Goal: Information Seeking & Learning: Learn about a topic

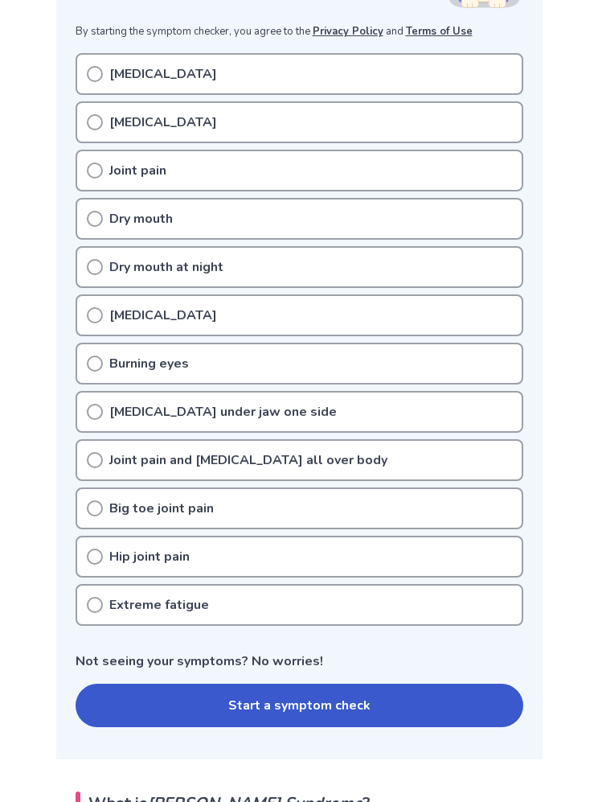
scroll to position [316, 0]
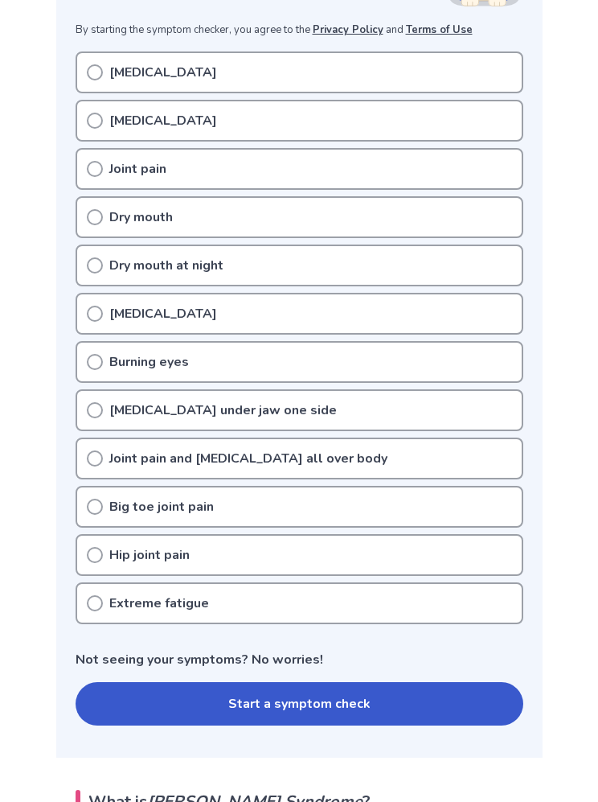
click at [143, 700] on button "Start a symptom check" at bounding box center [300, 703] width 448 height 43
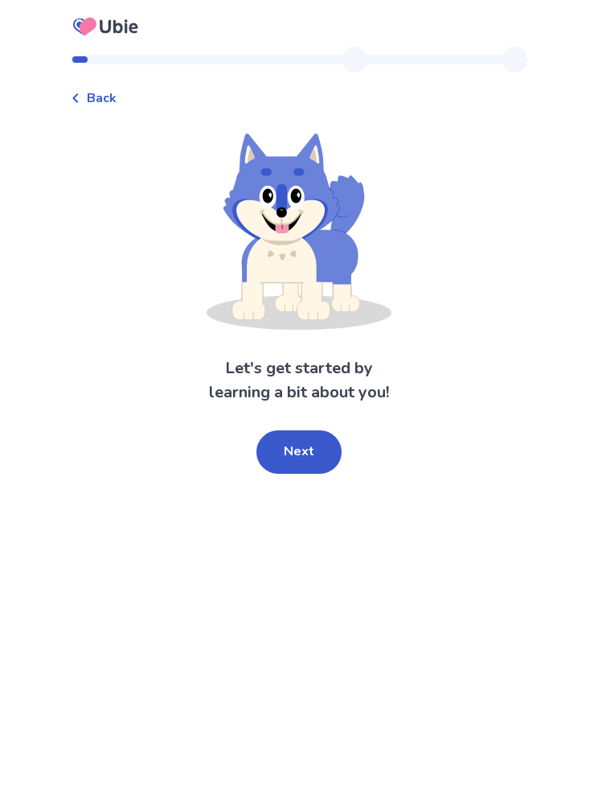
click at [291, 447] on button "Next" at bounding box center [299, 451] width 85 height 43
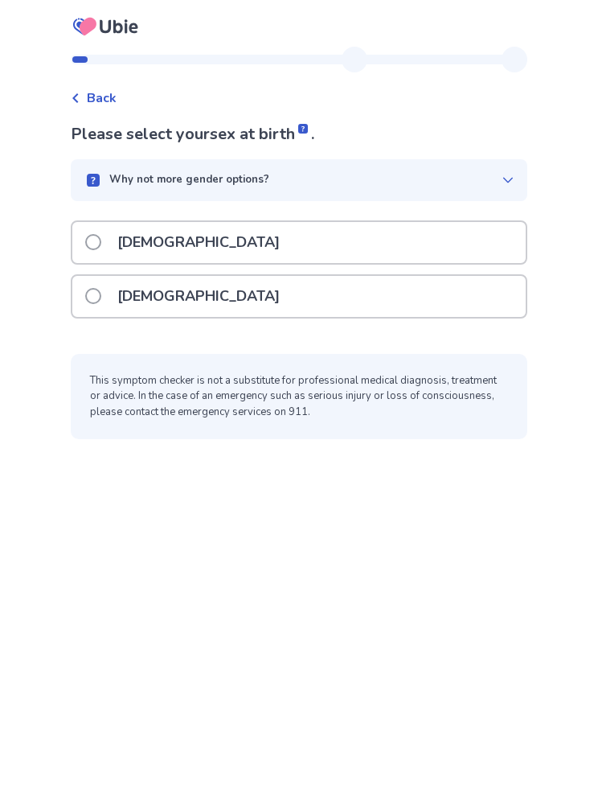
click at [98, 302] on span at bounding box center [93, 296] width 16 height 16
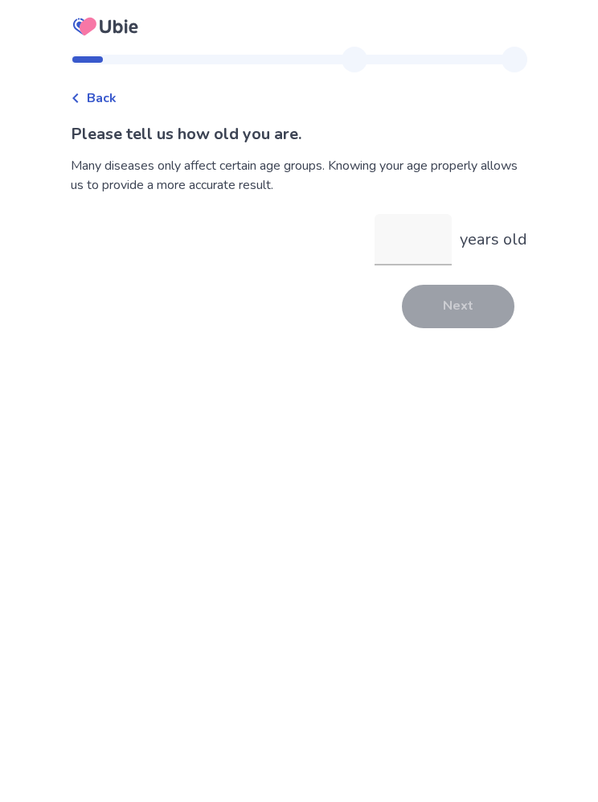
click at [401, 244] on input "years old" at bounding box center [413, 239] width 77 height 51
type input "**"
click at [443, 295] on button "Next" at bounding box center [458, 306] width 113 height 43
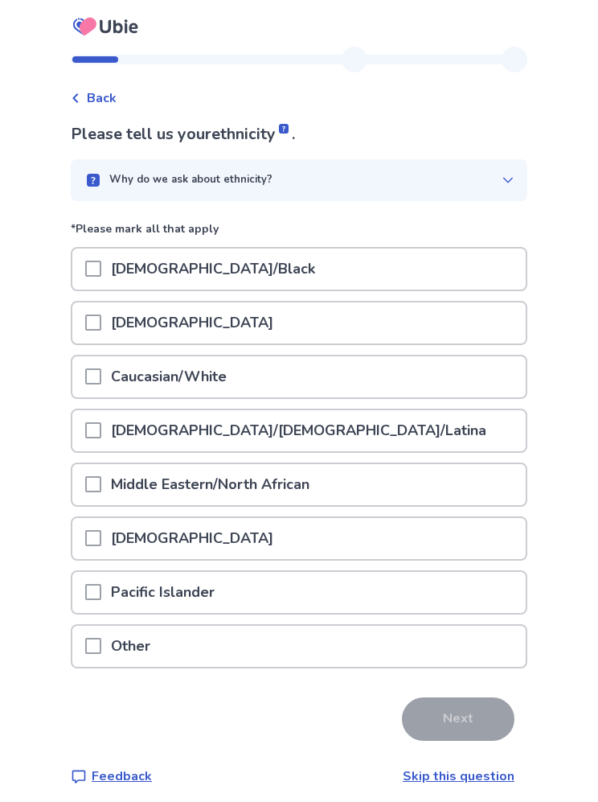
click at [99, 376] on span at bounding box center [93, 376] width 16 height 16
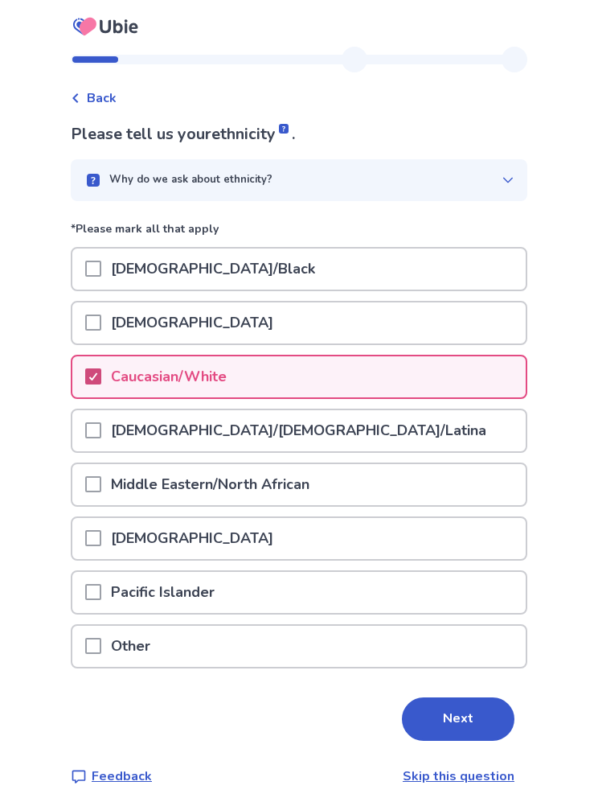
click at [430, 719] on button "Next" at bounding box center [458, 718] width 113 height 43
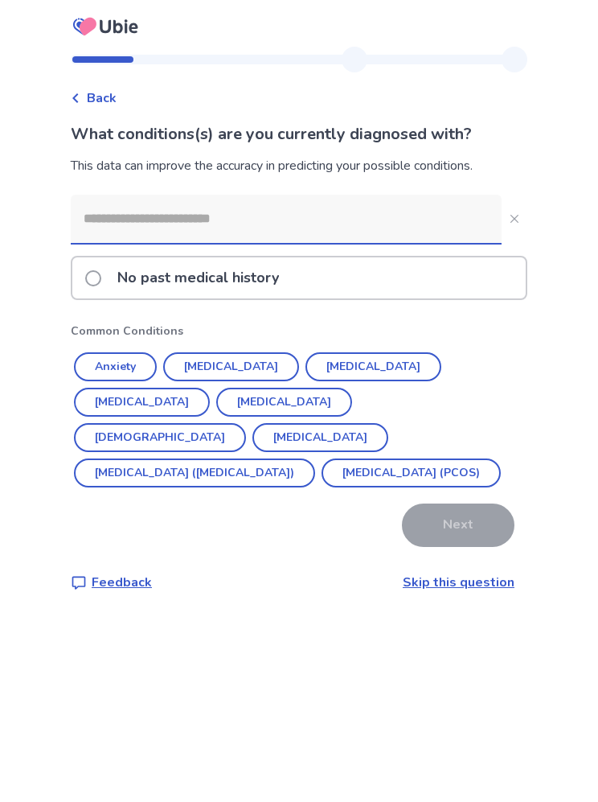
click at [123, 370] on button "Anxiety" at bounding box center [115, 366] width 83 height 29
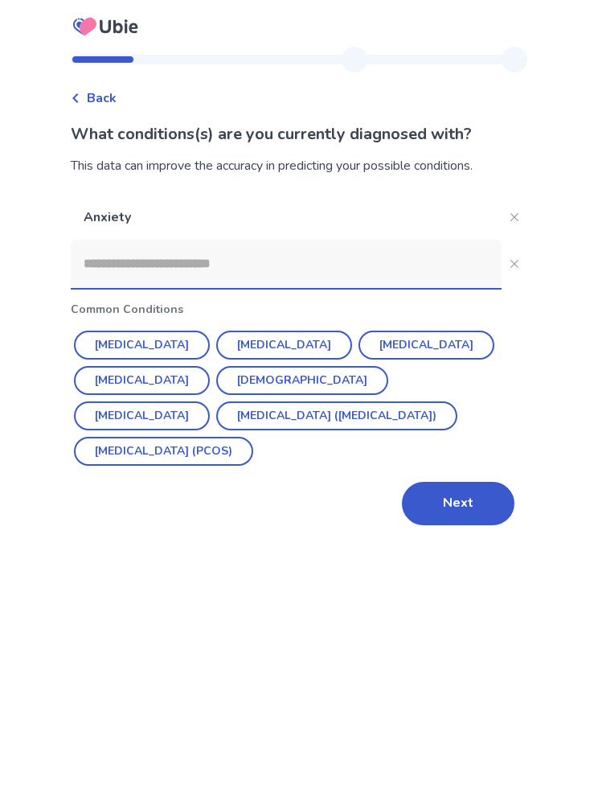
click at [138, 339] on button "Hypertension" at bounding box center [142, 345] width 136 height 29
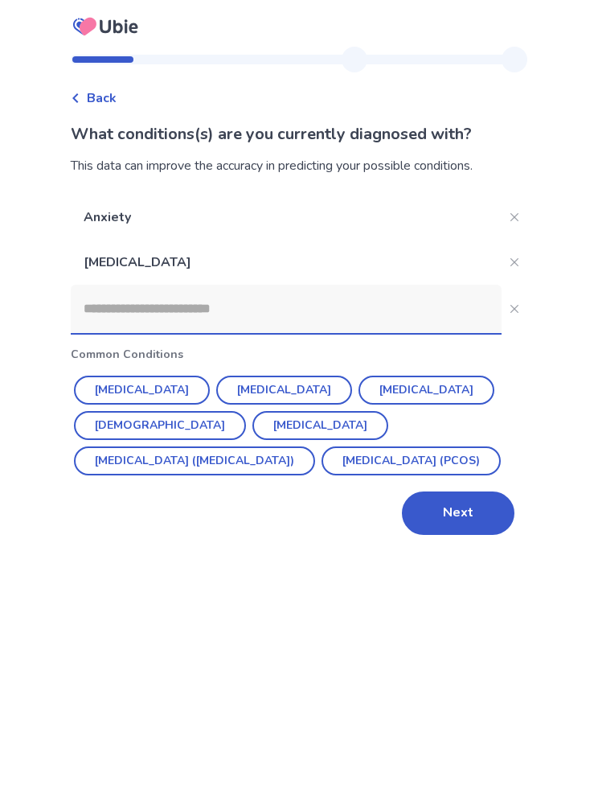
click at [250, 446] on button "Irritable Bowel Syndrome (IBS)" at bounding box center [194, 460] width 241 height 29
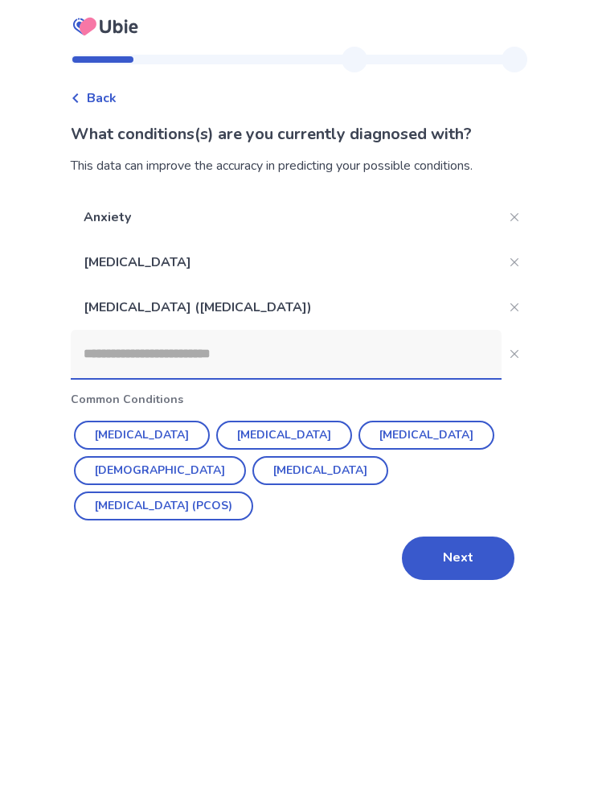
click at [359, 433] on button "Hypothyroidism" at bounding box center [427, 435] width 136 height 29
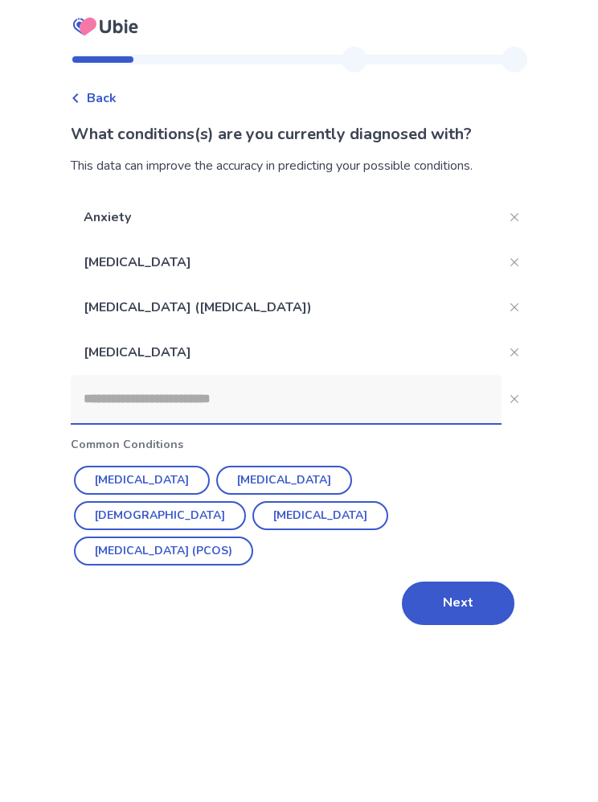
click at [436, 581] on button "Next" at bounding box center [458, 602] width 113 height 43
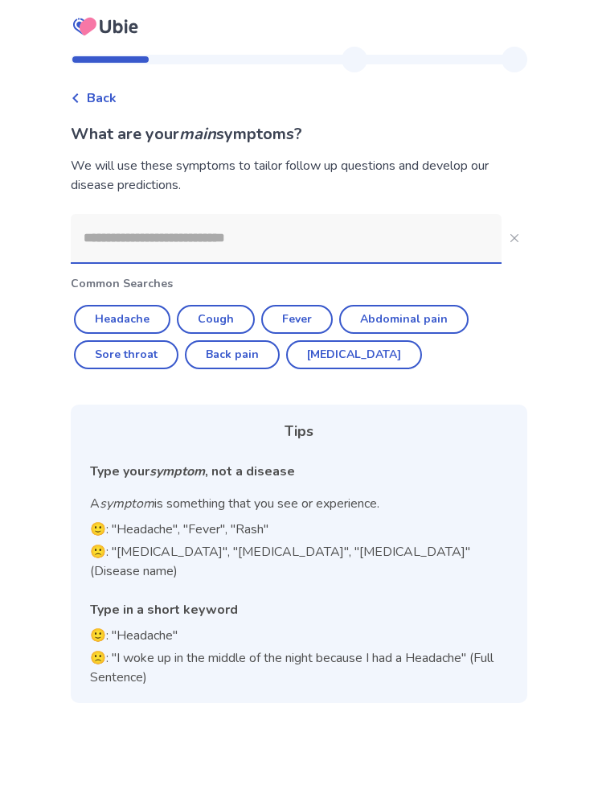
click at [133, 246] on input at bounding box center [286, 238] width 431 height 48
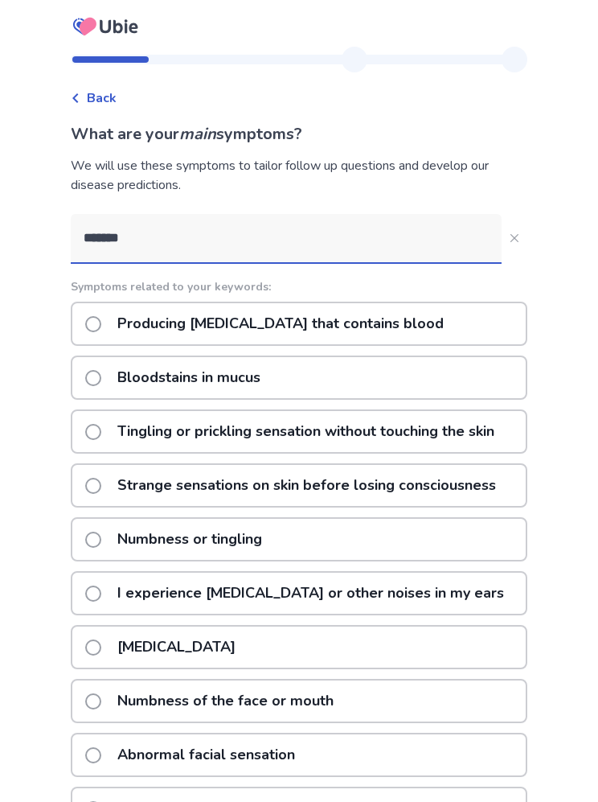
type input "********"
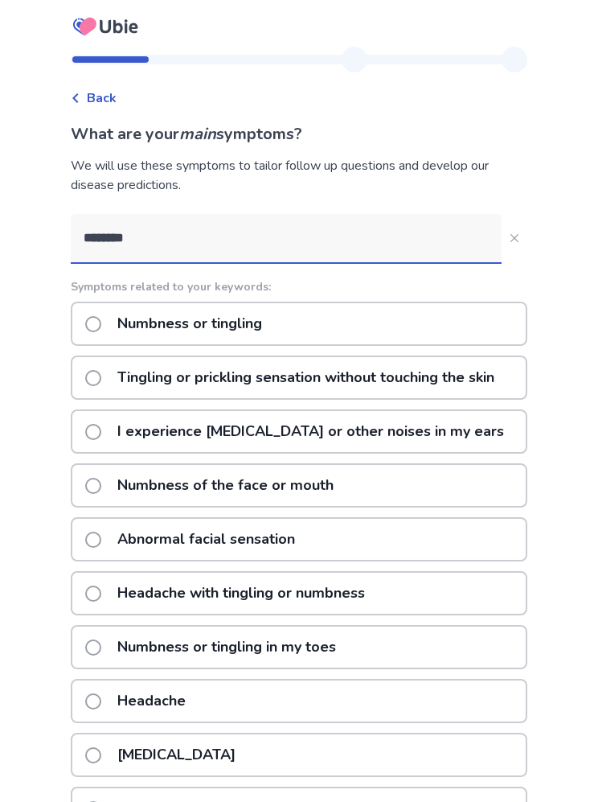
click at [101, 331] on span at bounding box center [93, 324] width 16 height 16
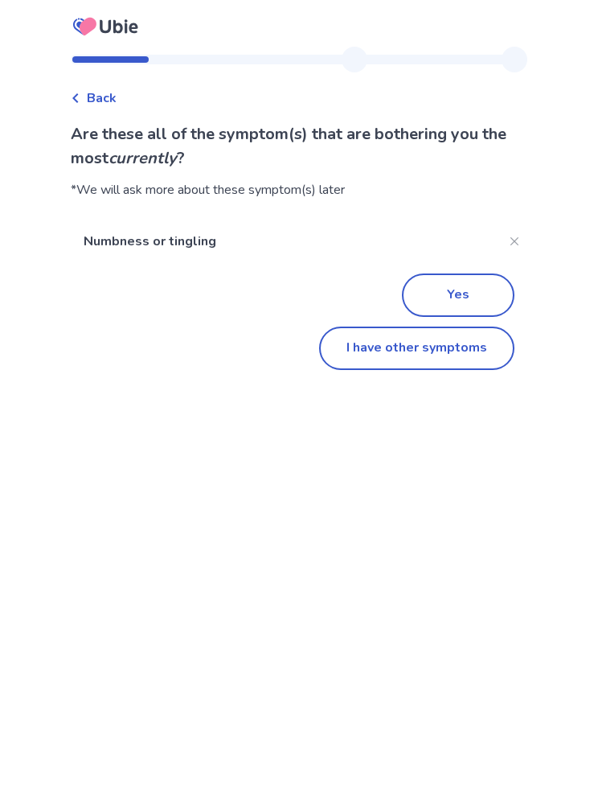
click at [424, 294] on button "Yes" at bounding box center [458, 294] width 113 height 43
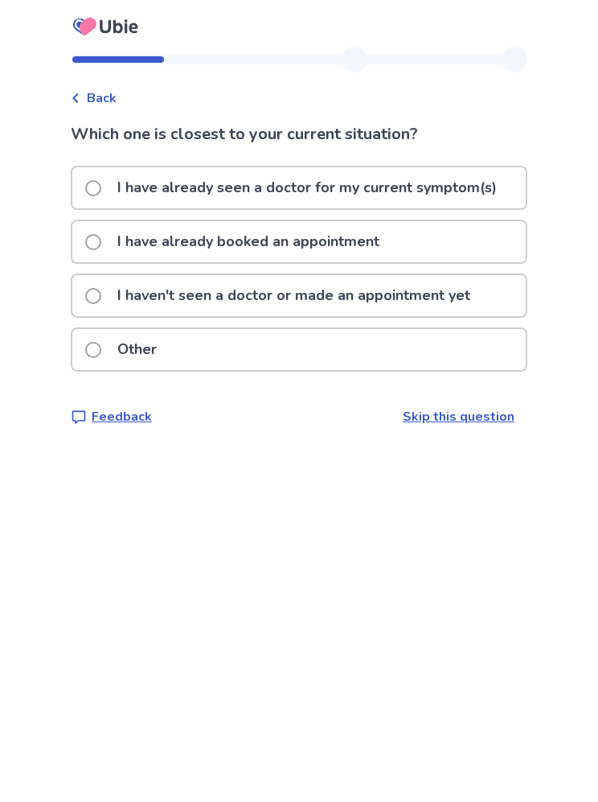
click at [99, 191] on span at bounding box center [93, 188] width 16 height 16
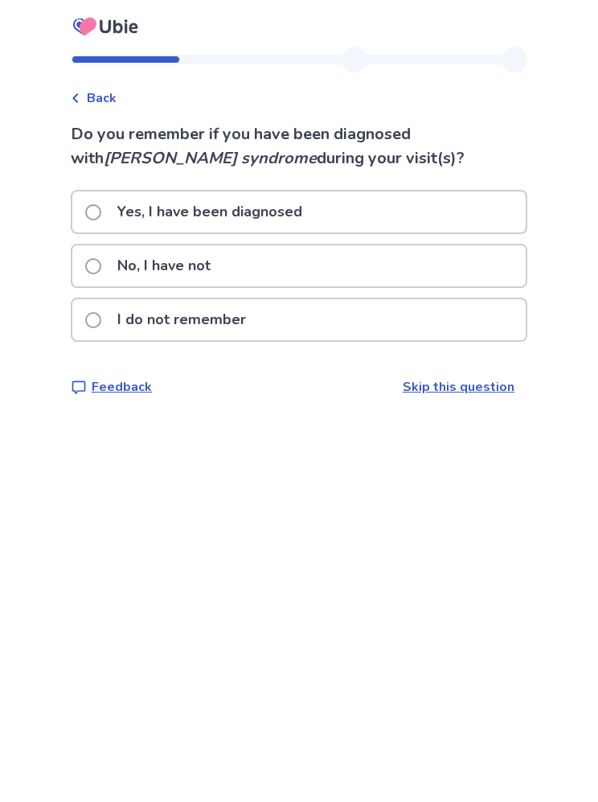
click at [110, 272] on label "No, I have not" at bounding box center [152, 265] width 135 height 41
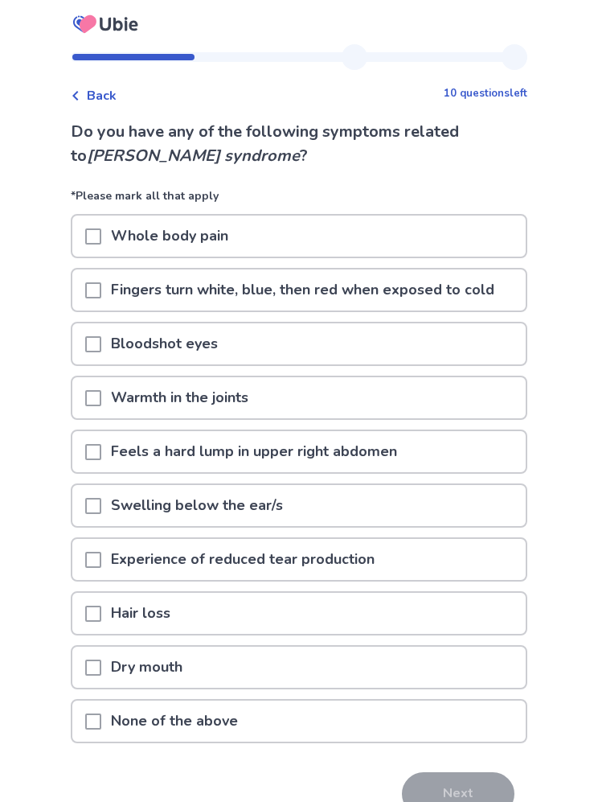
scroll to position [24, 0]
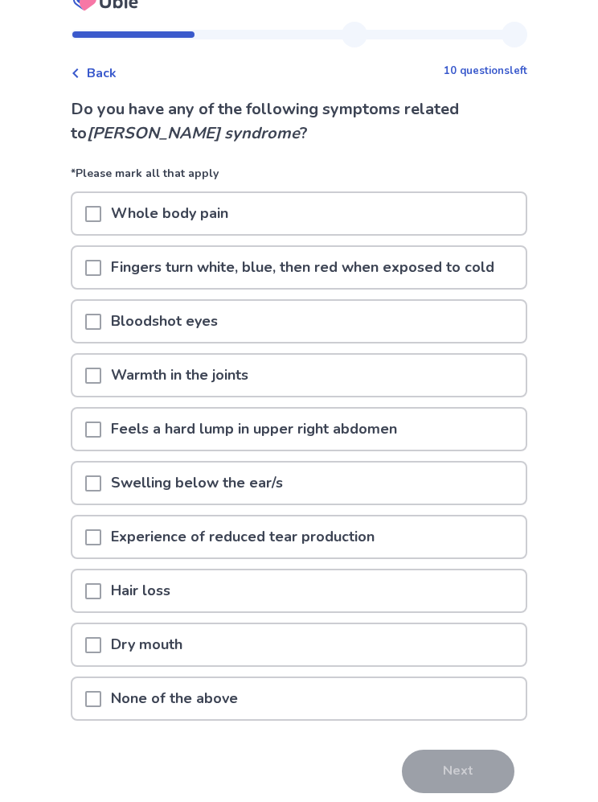
click at [101, 702] on span at bounding box center [93, 700] width 16 height 16
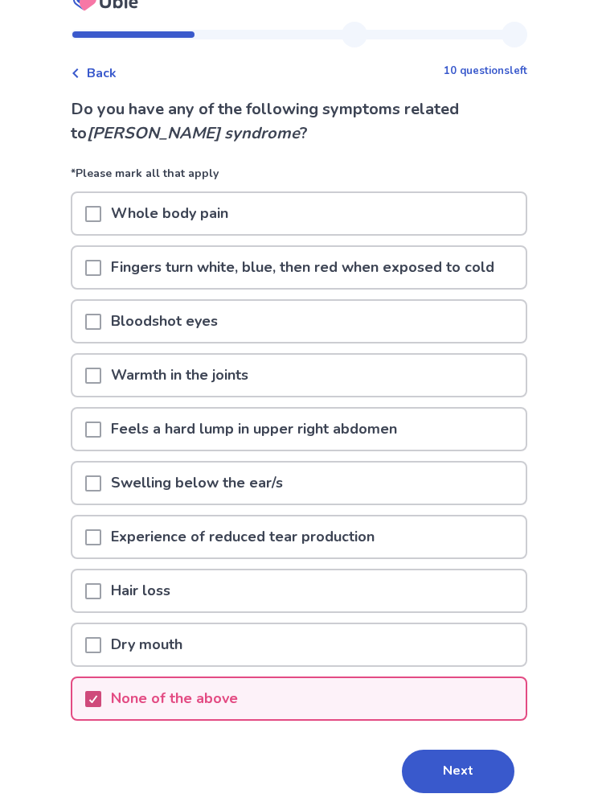
click at [442, 766] on button "Next" at bounding box center [458, 771] width 113 height 43
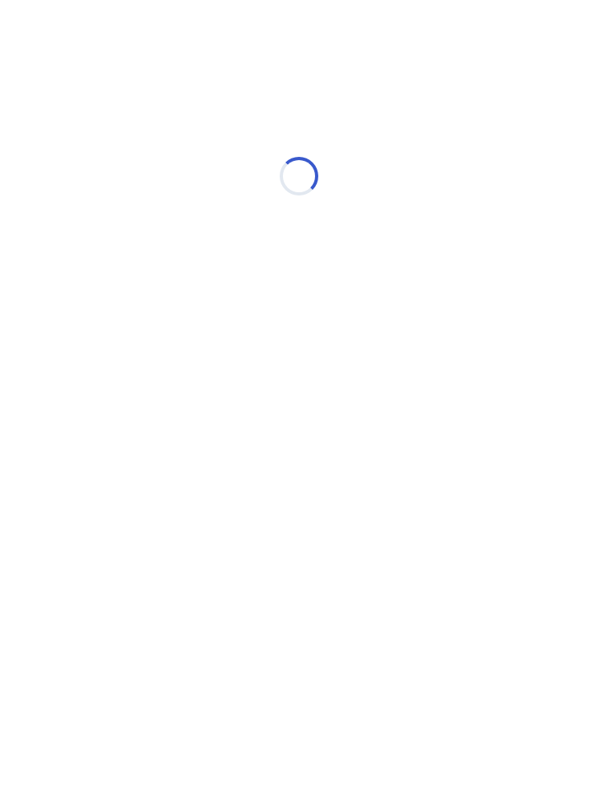
scroll to position [0, 0]
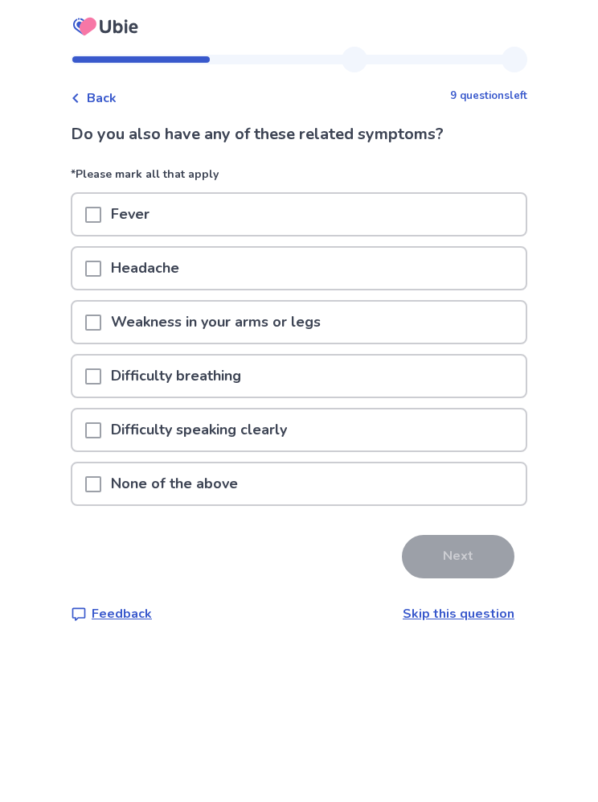
click at [101, 489] on span at bounding box center [93, 484] width 16 height 16
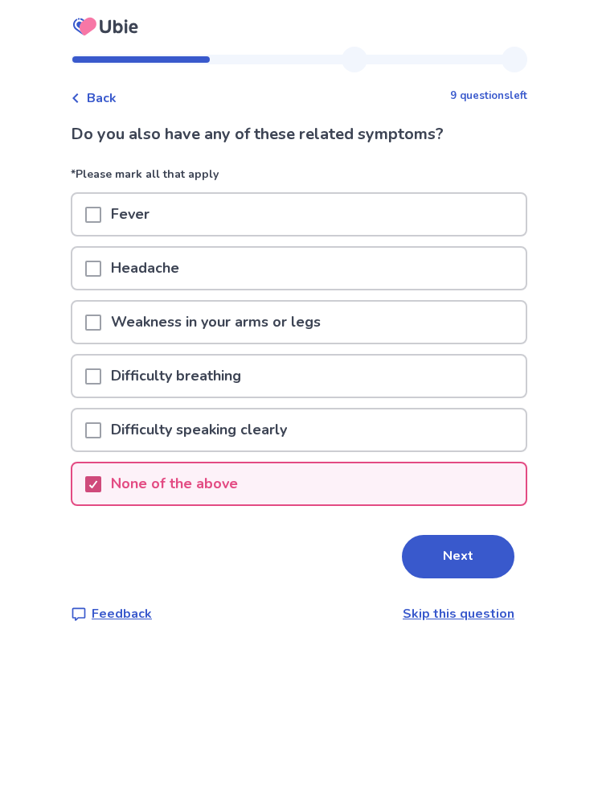
click at [455, 561] on button "Next" at bounding box center [458, 556] width 113 height 43
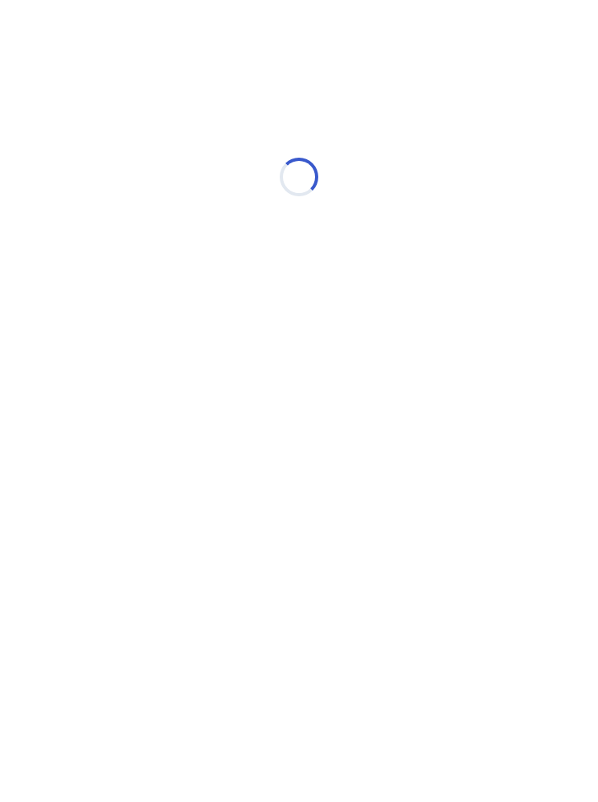
select select "*"
